Goal: Task Accomplishment & Management: Manage account settings

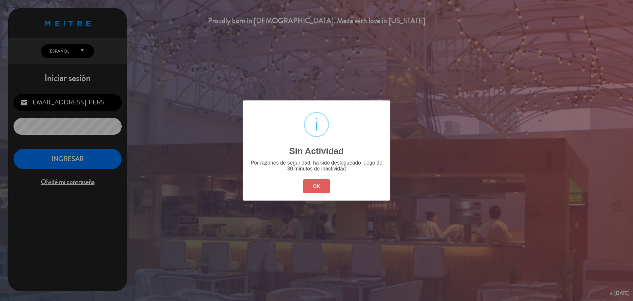
click at [329, 186] on button "OK" at bounding box center [317, 186] width 27 height 14
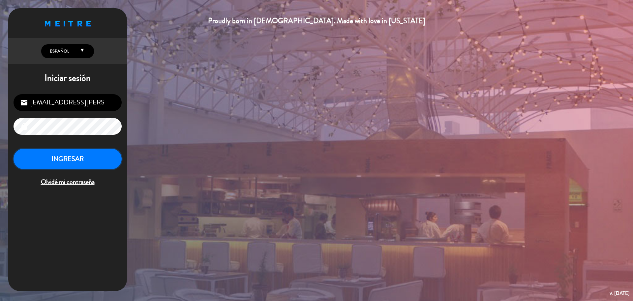
click at [82, 157] on button "INGRESAR" at bounding box center [68, 158] width 108 height 21
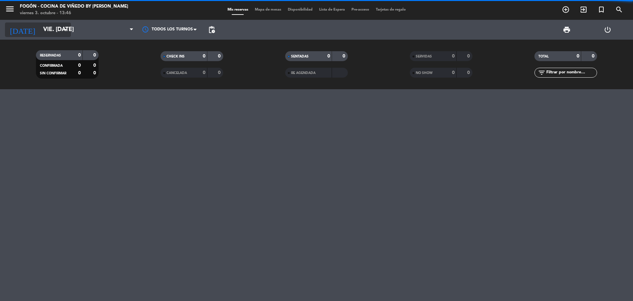
click at [62, 28] on icon "arrow_drop_down" at bounding box center [65, 30] width 8 height 8
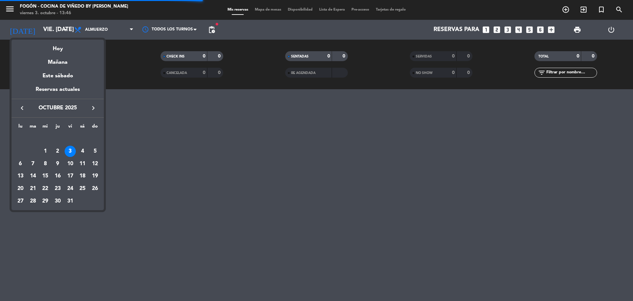
click at [18, 106] on button "keyboard_arrow_left" at bounding box center [22, 108] width 12 height 9
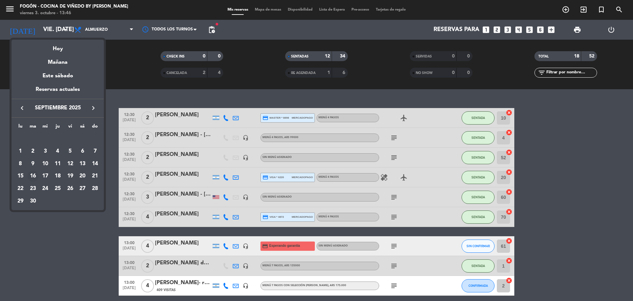
click at [30, 175] on div "16" at bounding box center [32, 175] width 11 height 11
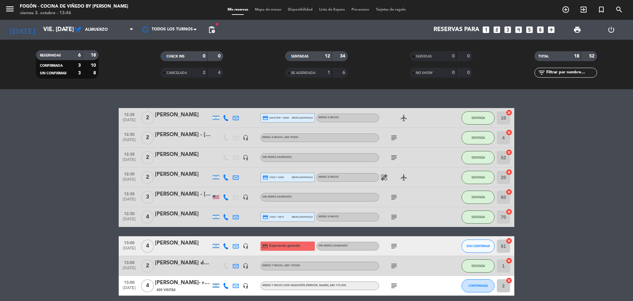
type input "[DATE] sep."
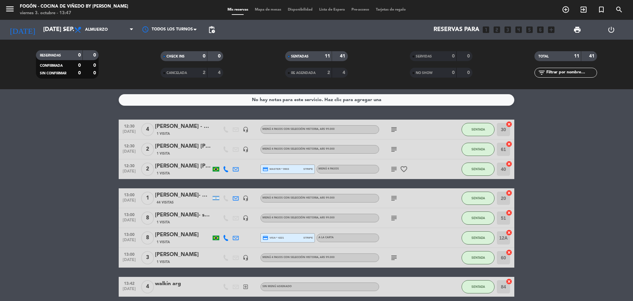
click at [200, 131] on div "1 Visita" at bounding box center [183, 134] width 56 height 6
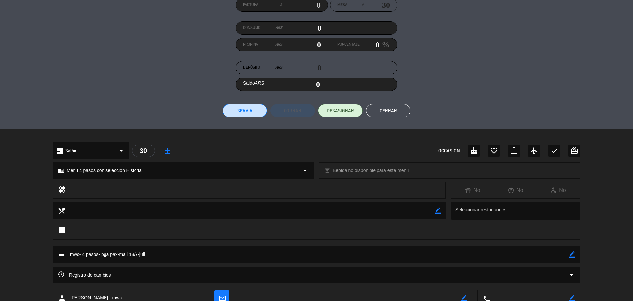
scroll to position [99, 0]
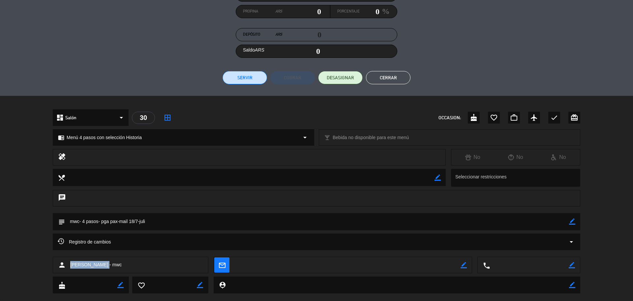
drag, startPoint x: 102, startPoint y: 264, endPoint x: 70, endPoint y: 261, distance: 31.8
click at [70, 261] on span "[PERSON_NAME] - mwc" at bounding box center [95, 265] width 51 height 8
copy span "[PERSON_NAME]"
click at [571, 222] on icon "border_color" at bounding box center [572, 221] width 6 height 6
drag, startPoint x: 116, startPoint y: 221, endPoint x: 106, endPoint y: 219, distance: 10.4
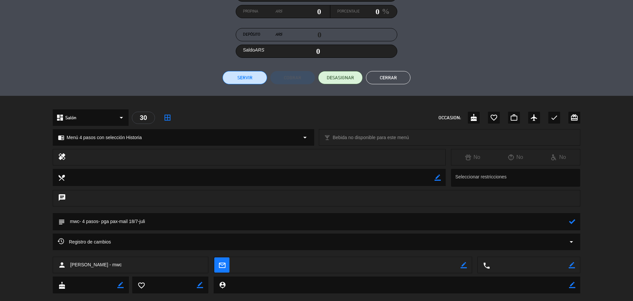
click at [106, 219] on textarea at bounding box center [317, 221] width 504 height 17
drag, startPoint x: 119, startPoint y: 219, endPoint x: 105, endPoint y: 219, distance: 13.9
click at [105, 219] on textarea at bounding box center [317, 221] width 504 height 17
type textarea "mwc- 4 pasos- paga agencia-mail 18/7-juli"
click at [573, 224] on icon at bounding box center [572, 221] width 6 height 6
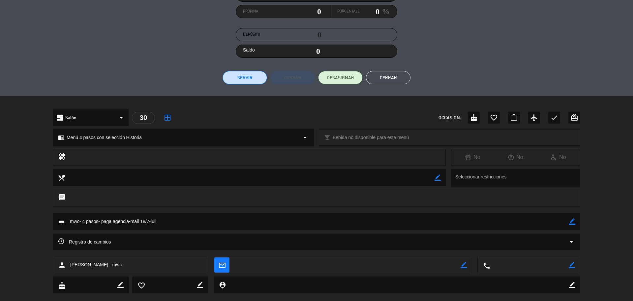
click at [388, 81] on button "Cerrar" at bounding box center [388, 77] width 45 height 13
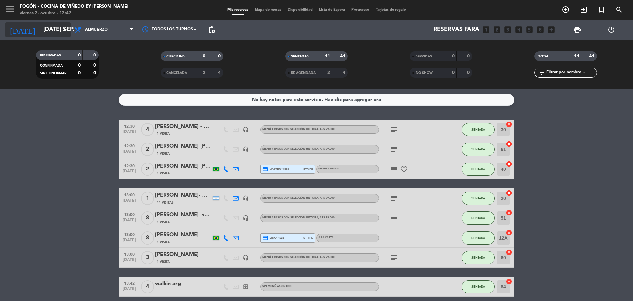
click at [63, 27] on icon "arrow_drop_down" at bounding box center [65, 30] width 8 height 8
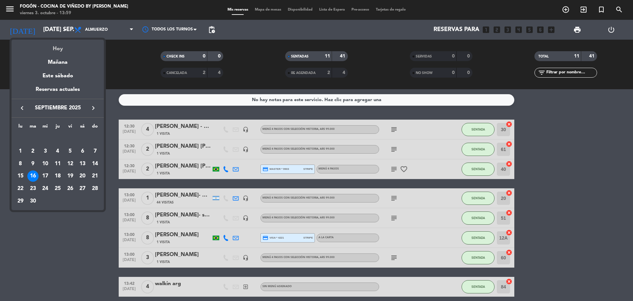
click at [68, 51] on div "Hoy" at bounding box center [58, 47] width 92 height 14
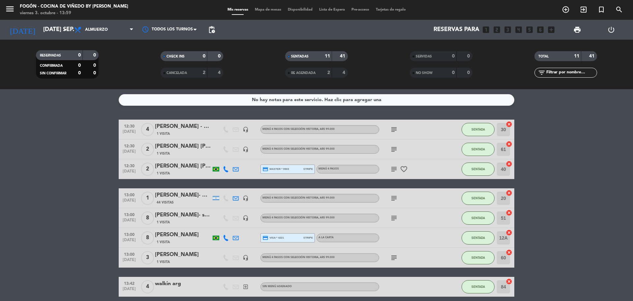
type input "vie. [DATE]"
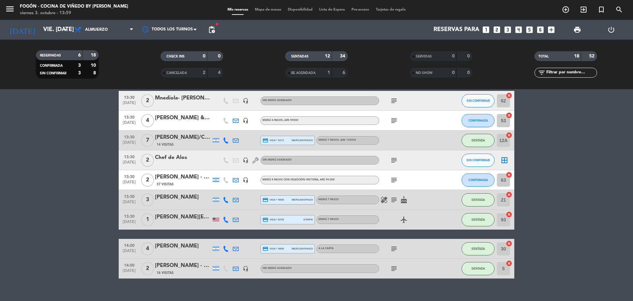
scroll to position [262, 0]
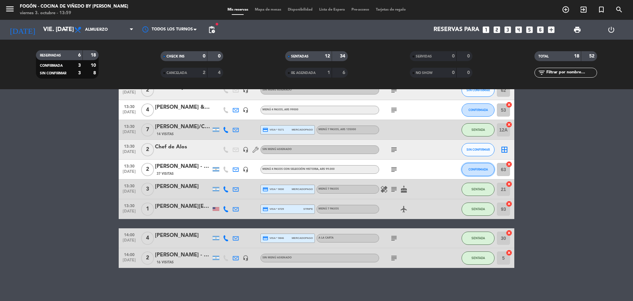
click at [477, 166] on button "CONFIRMADA" at bounding box center [478, 169] width 33 height 13
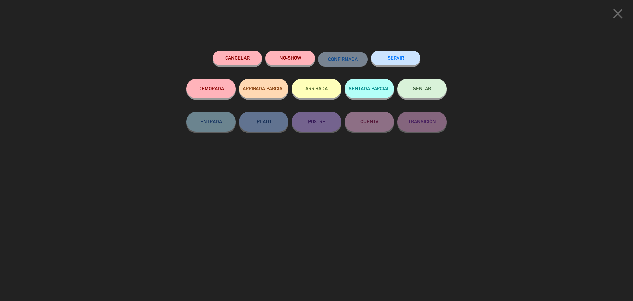
click at [431, 91] on button "SENTAR" at bounding box center [422, 89] width 49 height 20
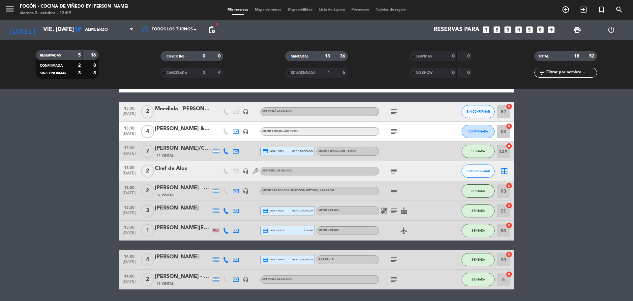
scroll to position [229, 0]
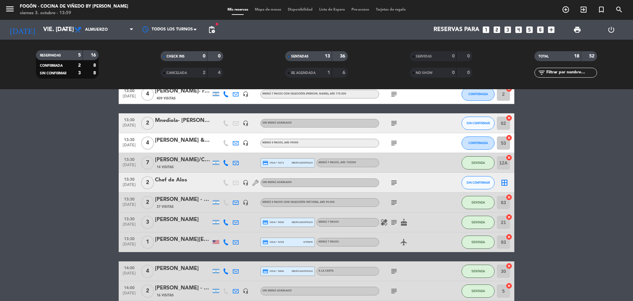
click at [396, 143] on icon "subject" at bounding box center [394, 143] width 8 height 8
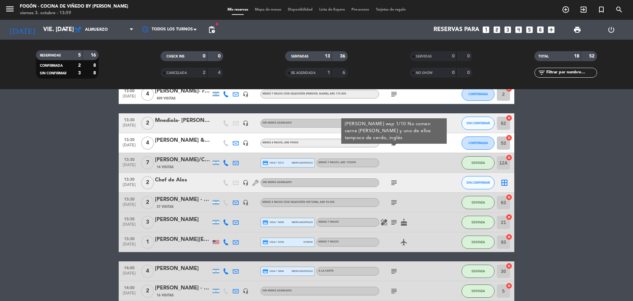
click at [396, 143] on icon "subject" at bounding box center [394, 143] width 8 height 8
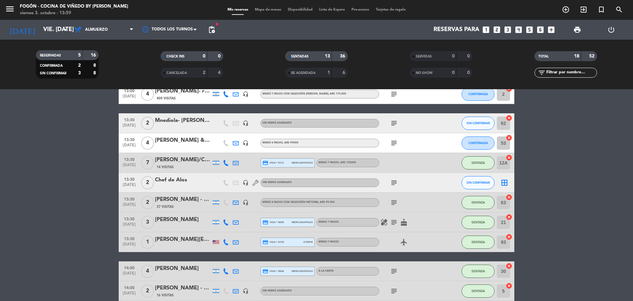
click at [236, 144] on icon at bounding box center [236, 143] width 6 height 6
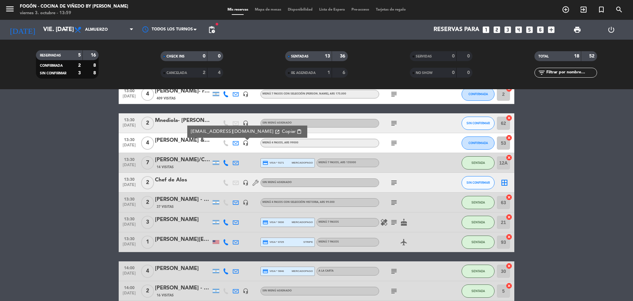
click at [236, 144] on icon at bounding box center [236, 143] width 6 height 6
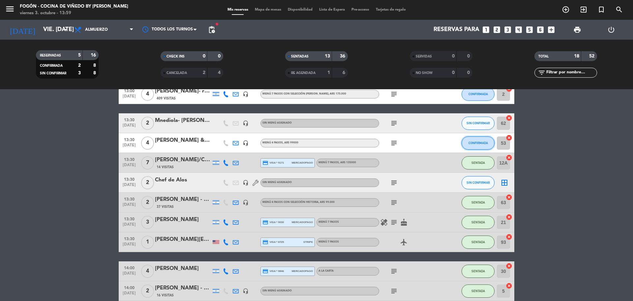
click at [473, 141] on span "CONFIRMADA" at bounding box center [478, 143] width 19 height 4
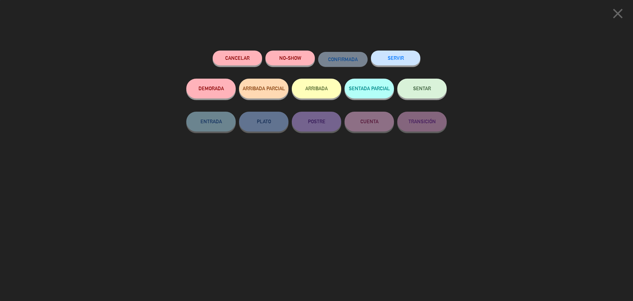
click at [433, 96] on button "SENTAR" at bounding box center [422, 89] width 49 height 20
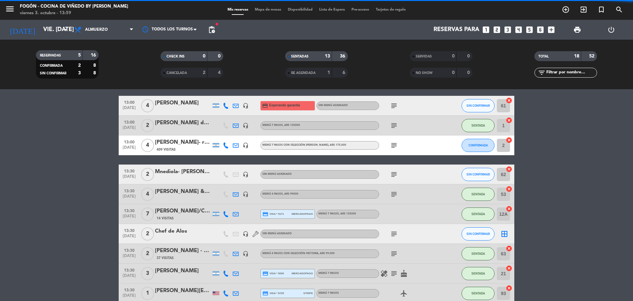
scroll to position [163, 0]
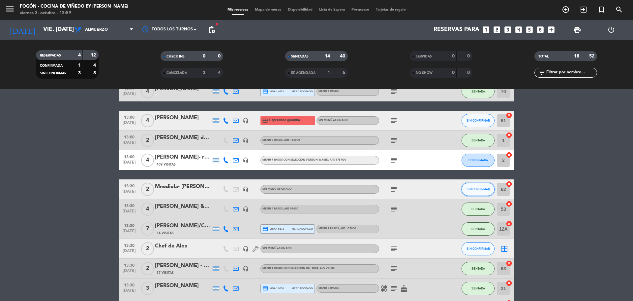
click at [481, 191] on span "SIN CONFIRMAR" at bounding box center [478, 189] width 23 height 4
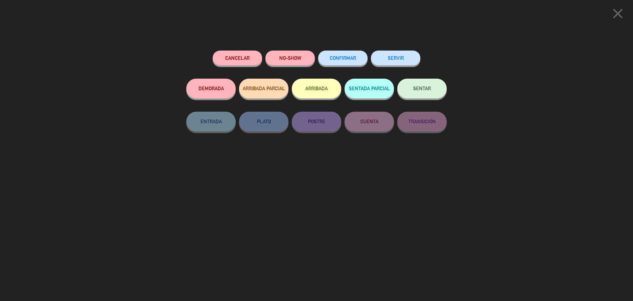
click at [420, 91] on span "SENTAR" at bounding box center [422, 88] width 18 height 6
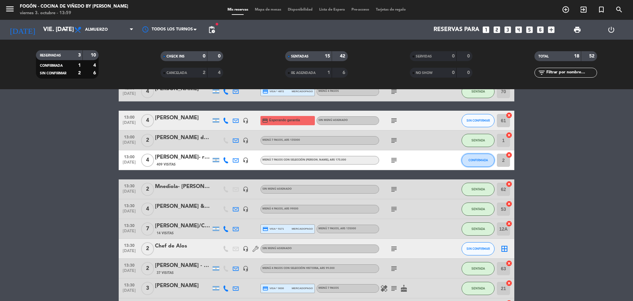
click at [485, 166] on button "CONFIRMADA" at bounding box center [478, 159] width 33 height 13
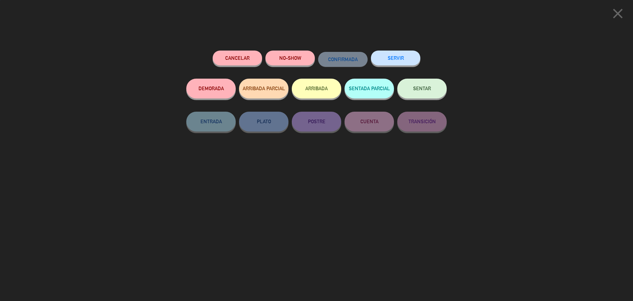
click at [398, 82] on div "SENTAR" at bounding box center [422, 95] width 49 height 33
click at [416, 88] on span "SENTAR" at bounding box center [422, 88] width 18 height 6
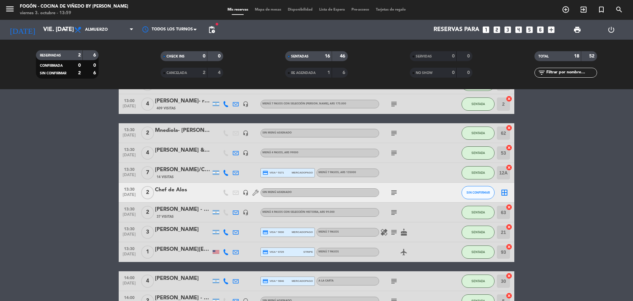
scroll to position [262, 0]
